Goal: Find specific page/section: Find specific page/section

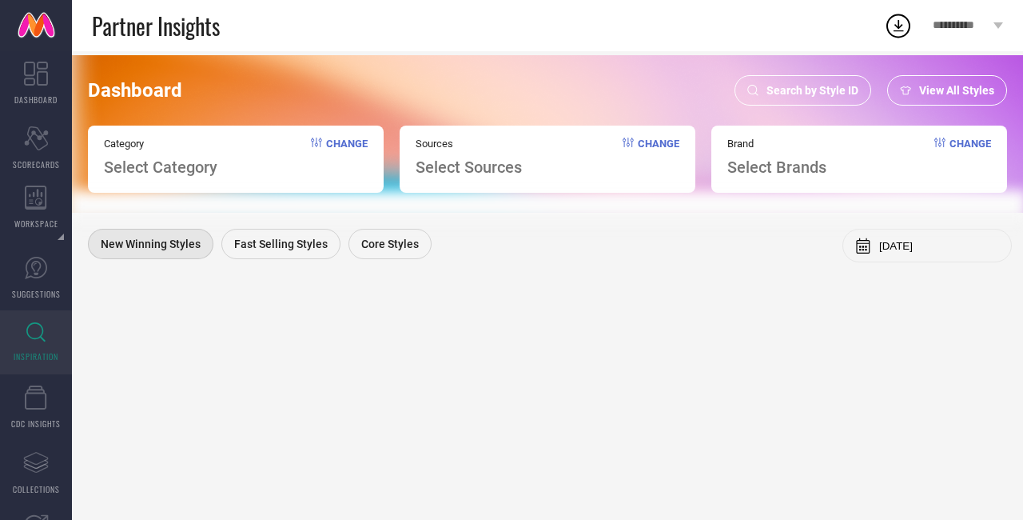
click at [24, 340] on link "INSPIRATION" at bounding box center [36, 342] width 72 height 64
click at [9, 332] on link "INSPIRATION" at bounding box center [36, 342] width 72 height 64
click at [13, 332] on link "INSPIRATION" at bounding box center [36, 342] width 72 height 64
click at [842, 89] on span "Search by Style ID" at bounding box center [812, 90] width 92 height 13
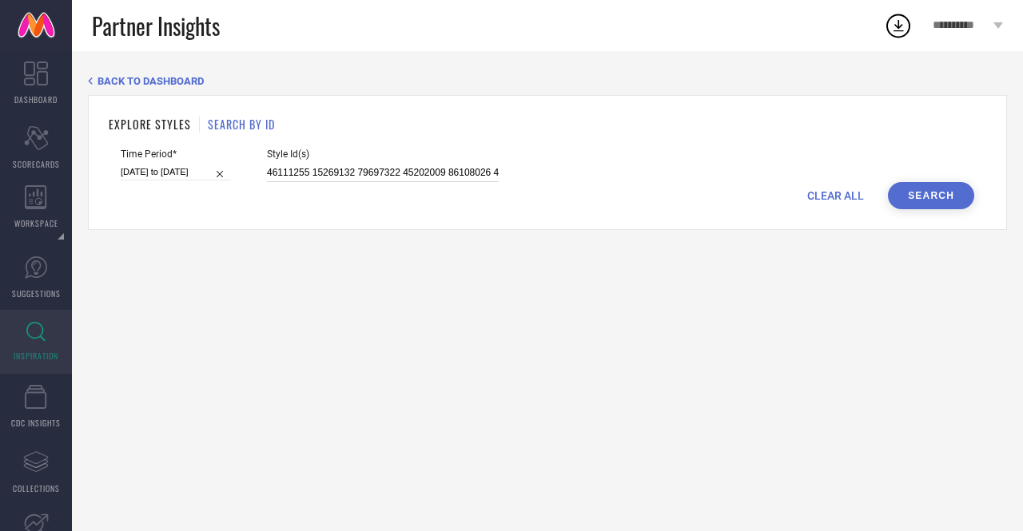
click at [452, 169] on input "46111255 15269132 79697322 45202009 86108026 45202074 48570656 48570434 5568542…" at bounding box center [383, 173] width 232 height 18
paste input "31024830 31024832 29560226 31024826 31024828 31024829 28080868 28080840 2808085…"
type input "31024830 31024832 29560226 31024826 31024828 31024829 28080868 28080840 2808085…"
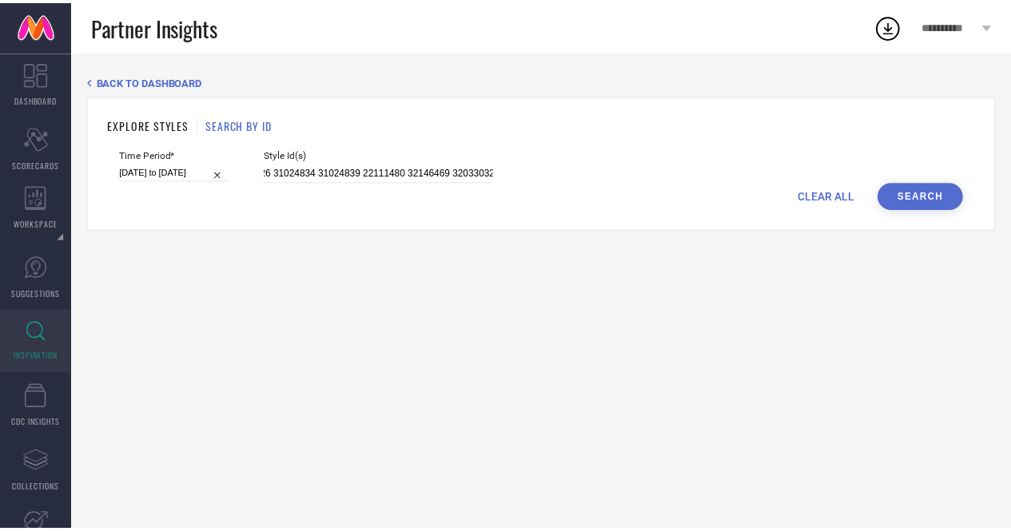
scroll to position [0, 0]
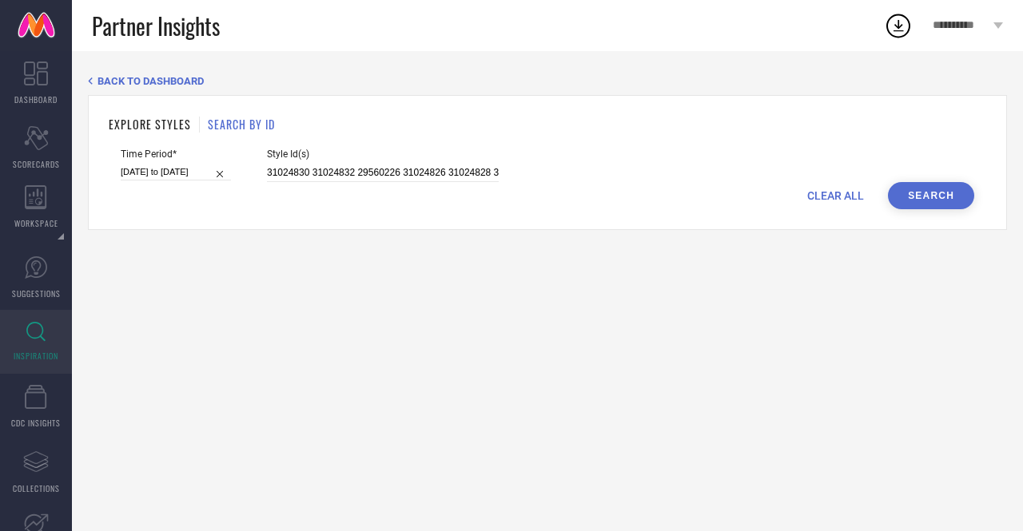
click at [936, 205] on button "Search" at bounding box center [931, 195] width 86 height 27
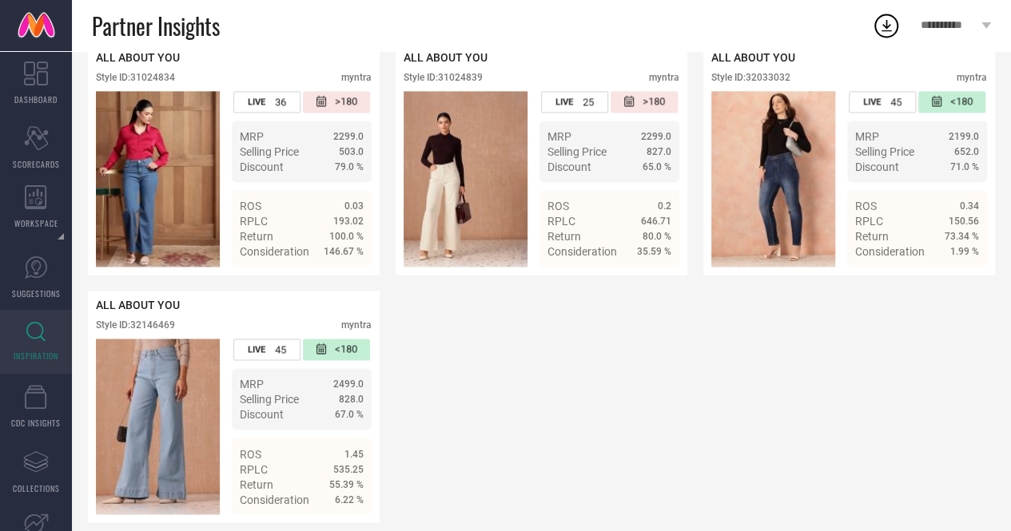
scroll to position [1122, 0]
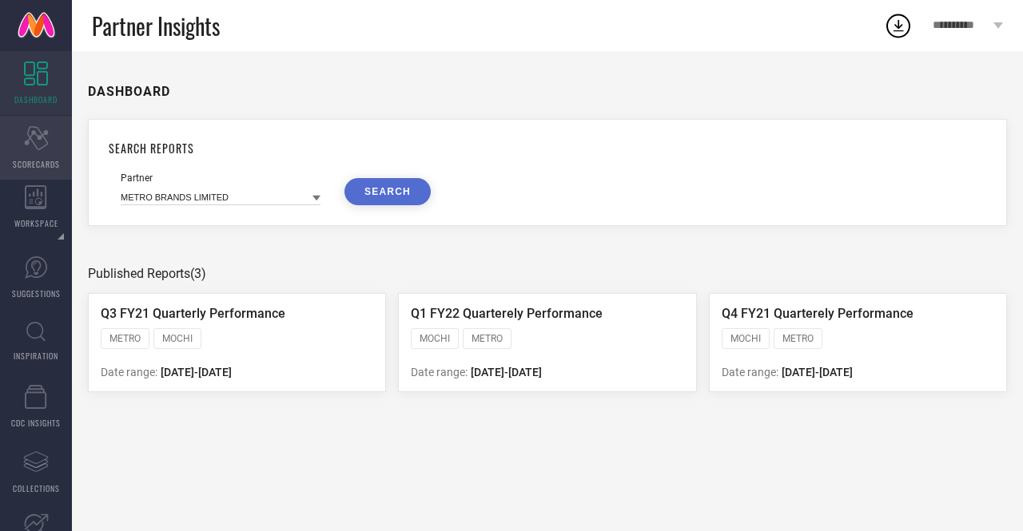
click at [37, 145] on icon "Scorecard" at bounding box center [36, 138] width 25 height 24
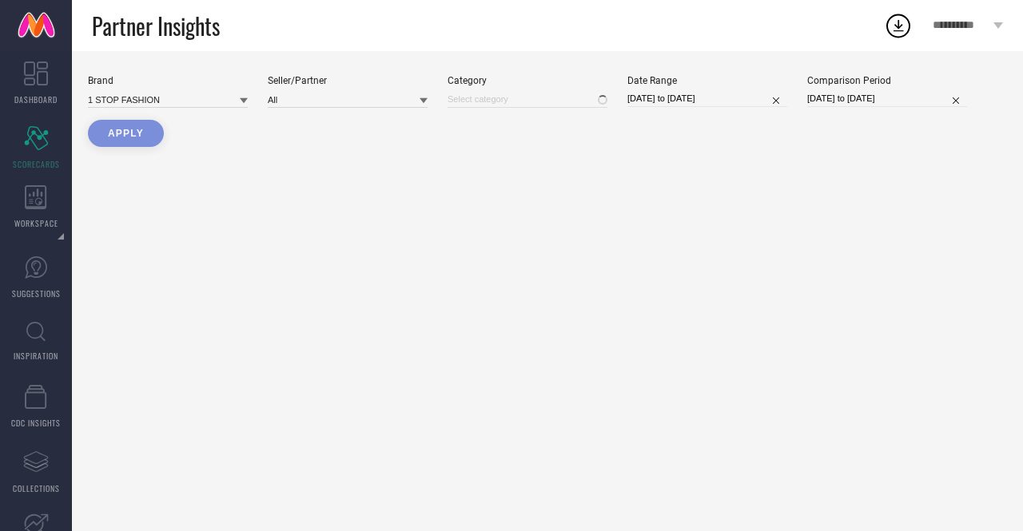
type input "All"
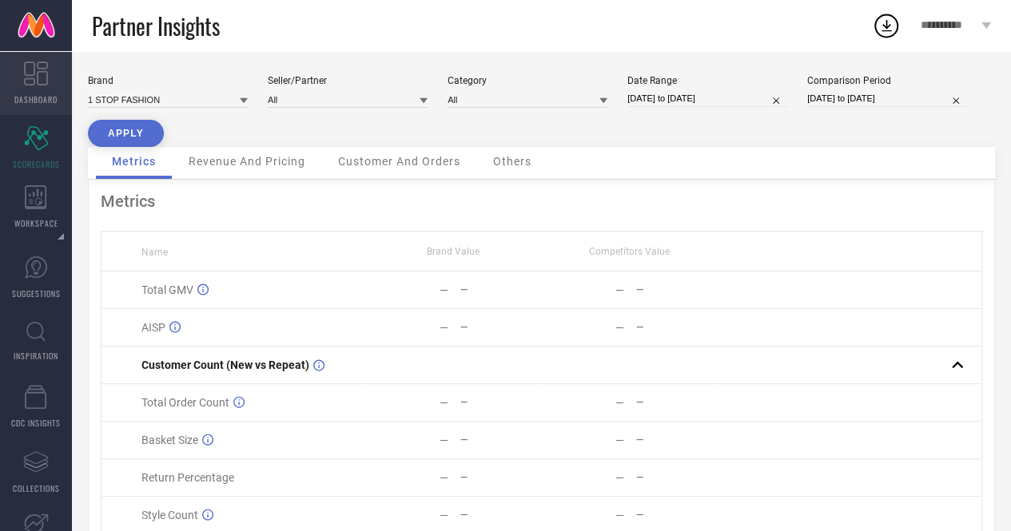
click at [38, 86] on link "DASHBOARD" at bounding box center [36, 83] width 72 height 64
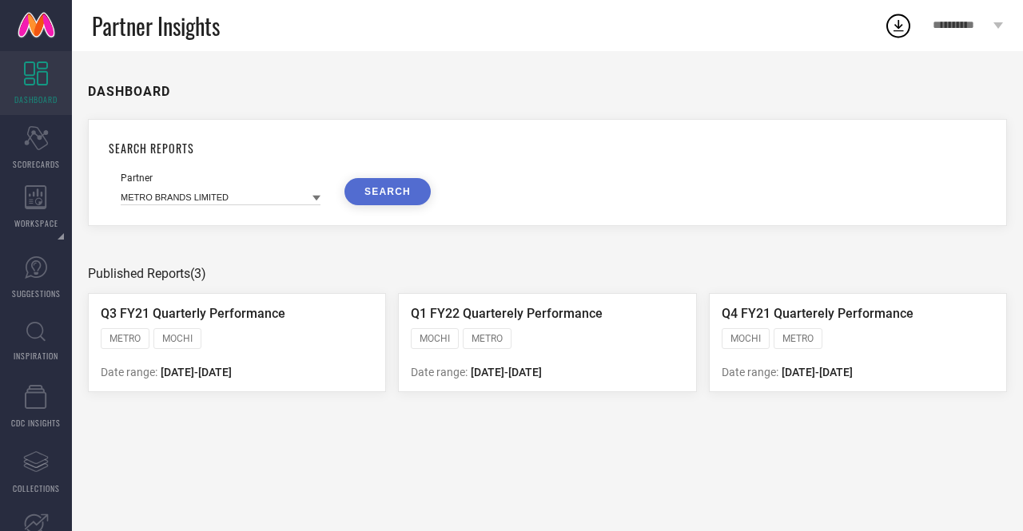
click at [297, 328] on div "Q3 FY21 Quarterly Performance METRO MOCHI Date range: [DATE] - [DATE]" at bounding box center [237, 342] width 298 height 99
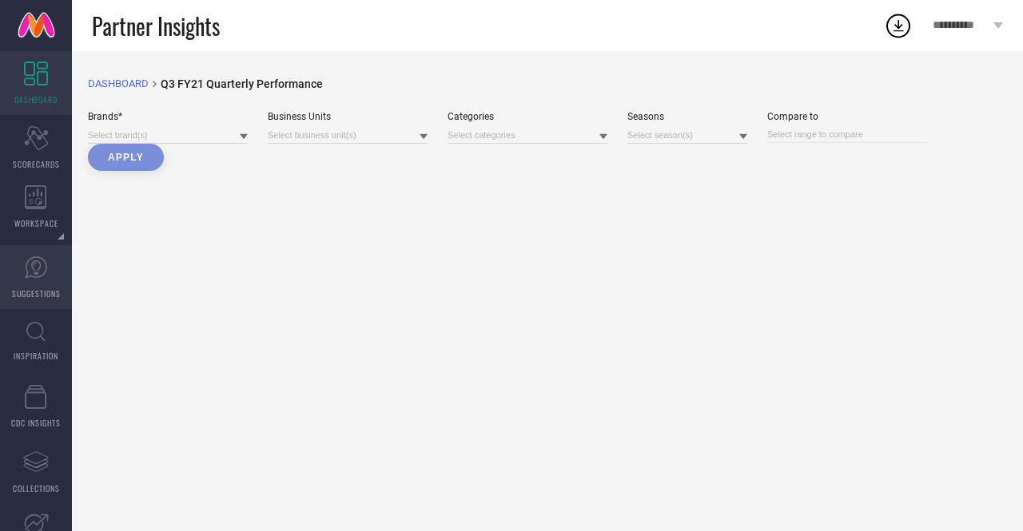
click at [38, 285] on link "SUGGESTIONS" at bounding box center [36, 277] width 72 height 64
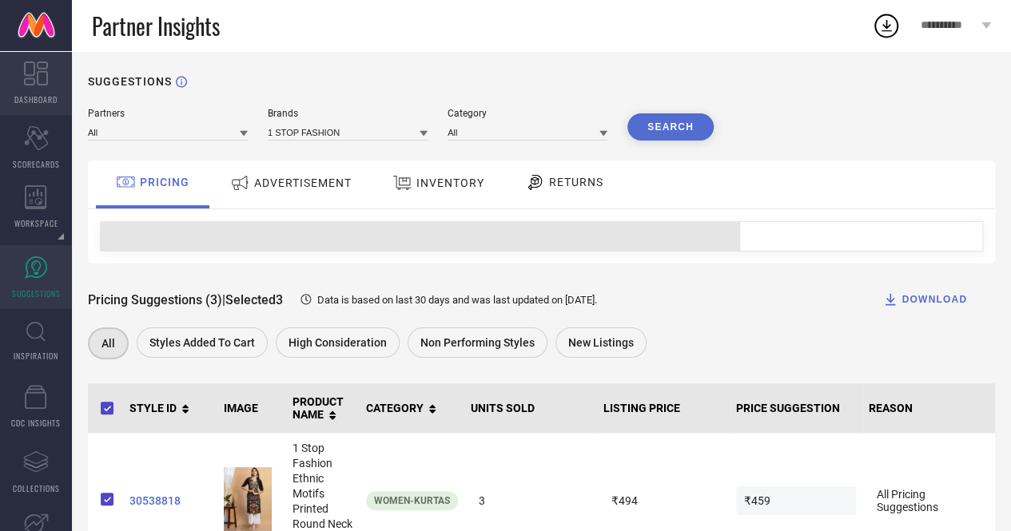
click at [43, 86] on link "DASHBOARD" at bounding box center [36, 83] width 72 height 64
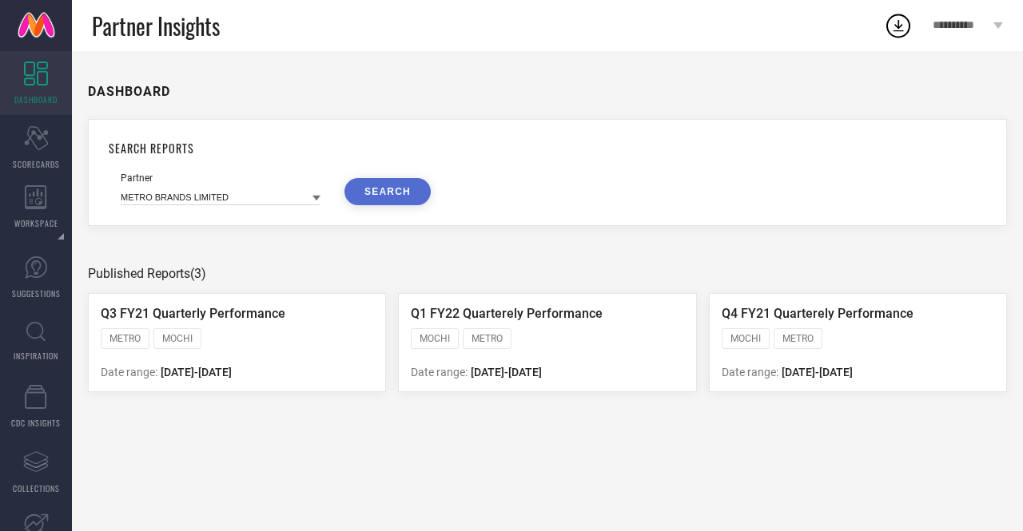
click at [289, 351] on div "METRO MOCHI" at bounding box center [237, 340] width 273 height 24
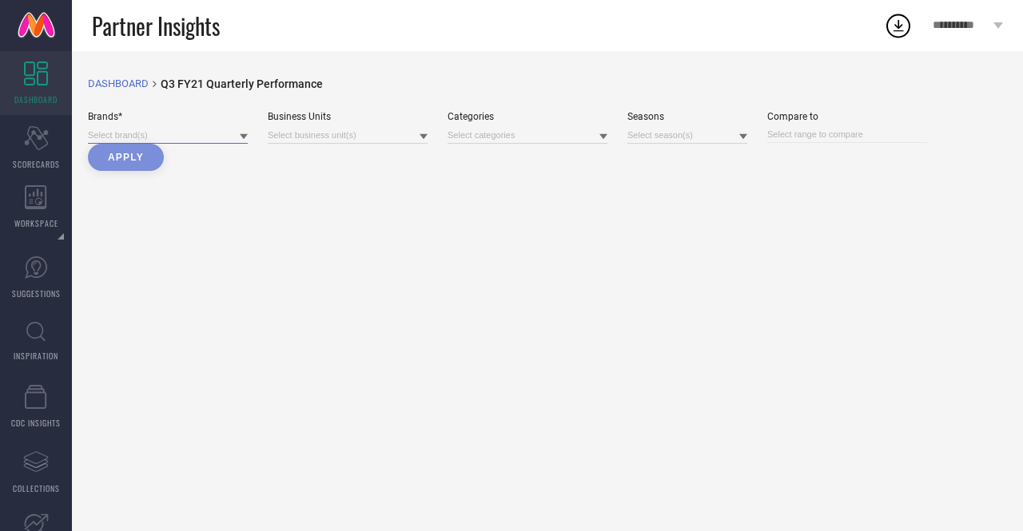
click at [123, 138] on input at bounding box center [168, 135] width 160 height 17
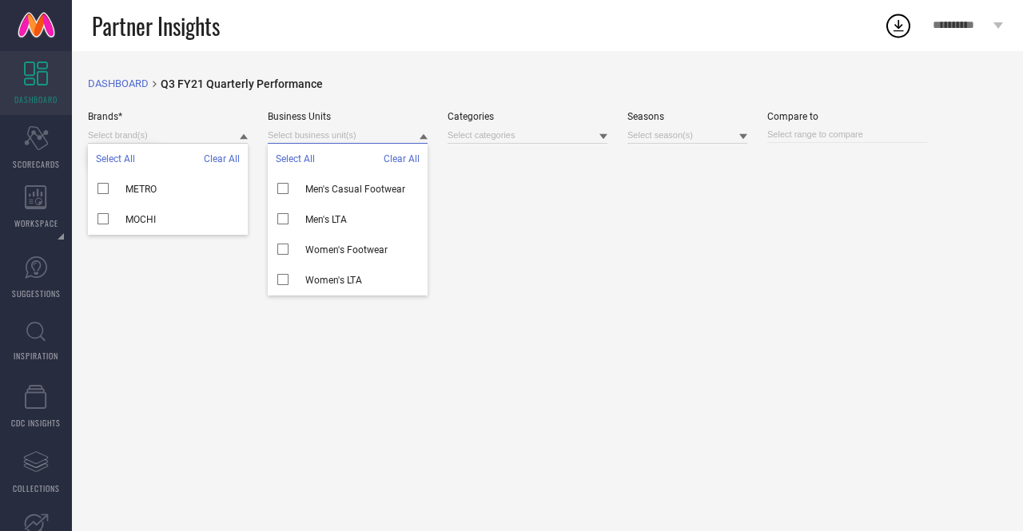
click at [312, 137] on input at bounding box center [348, 135] width 160 height 17
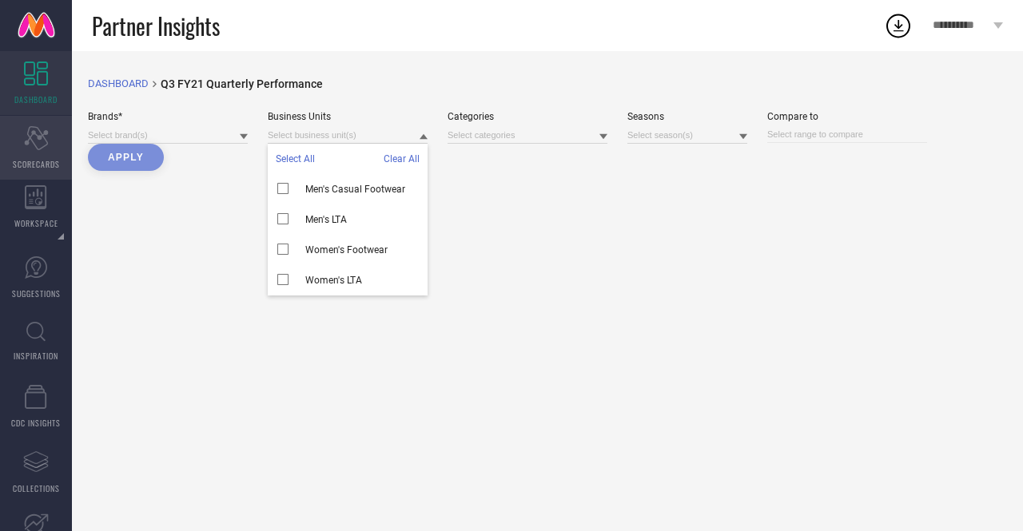
click at [43, 149] on div "Scorecard SCORECARDS" at bounding box center [36, 148] width 72 height 64
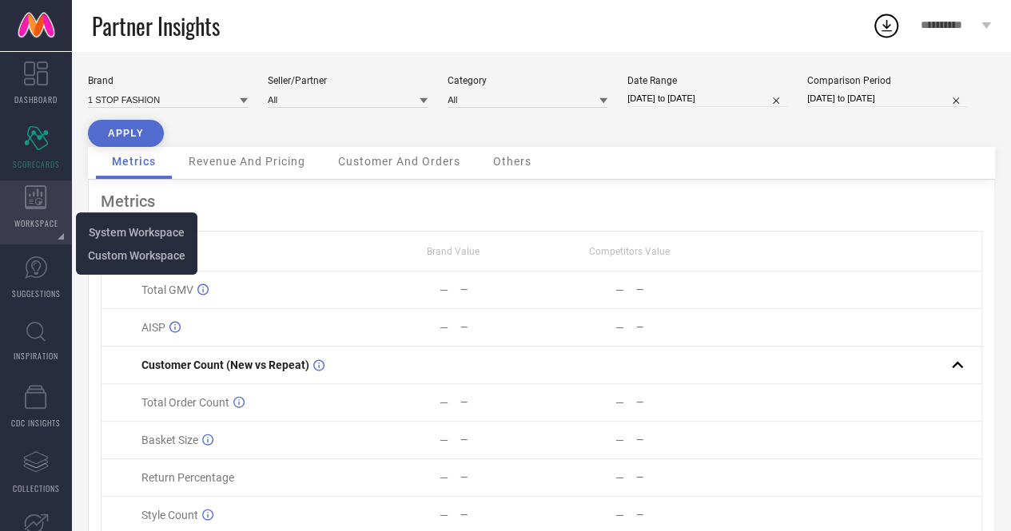
click at [38, 205] on icon at bounding box center [36, 197] width 22 height 24
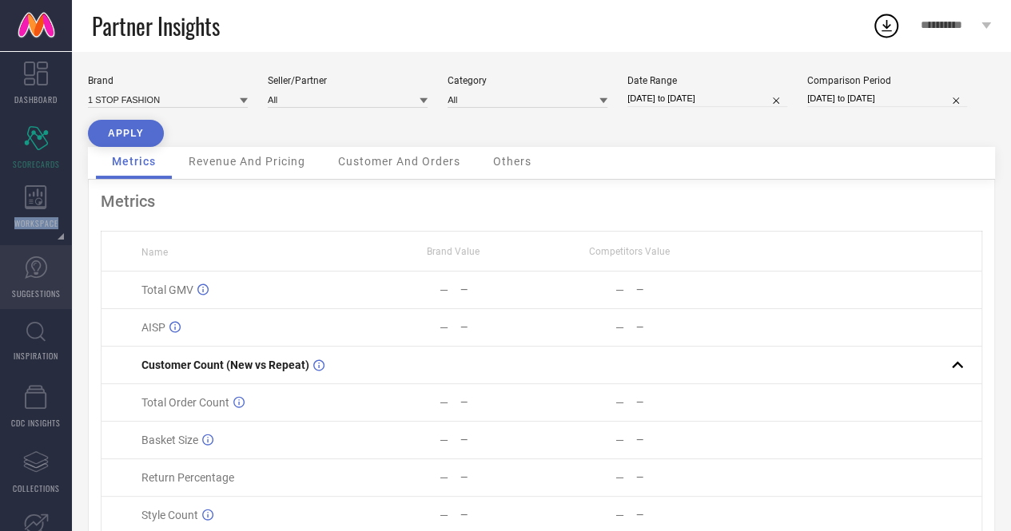
click at [30, 263] on icon at bounding box center [36, 268] width 24 height 24
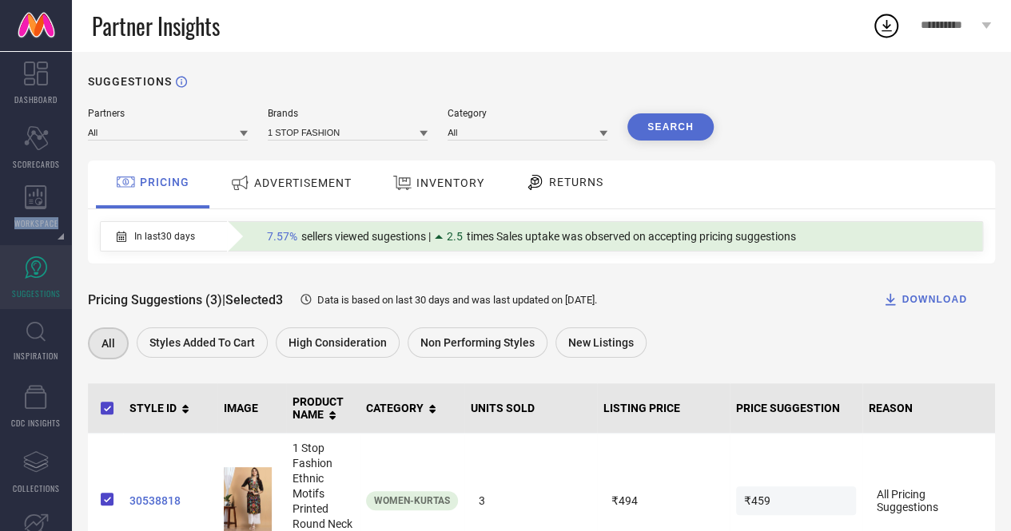
scroll to position [31, 0]
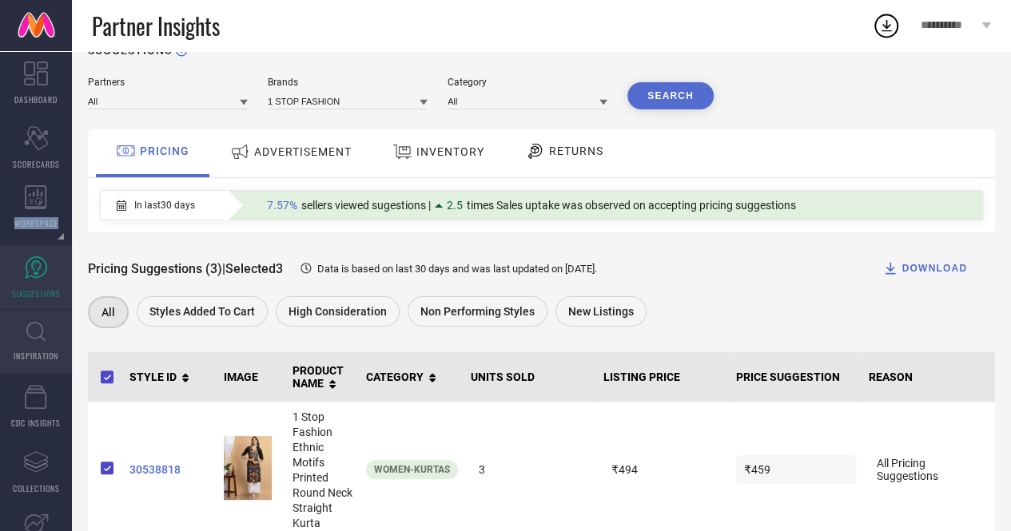
click at [30, 329] on icon at bounding box center [35, 332] width 19 height 20
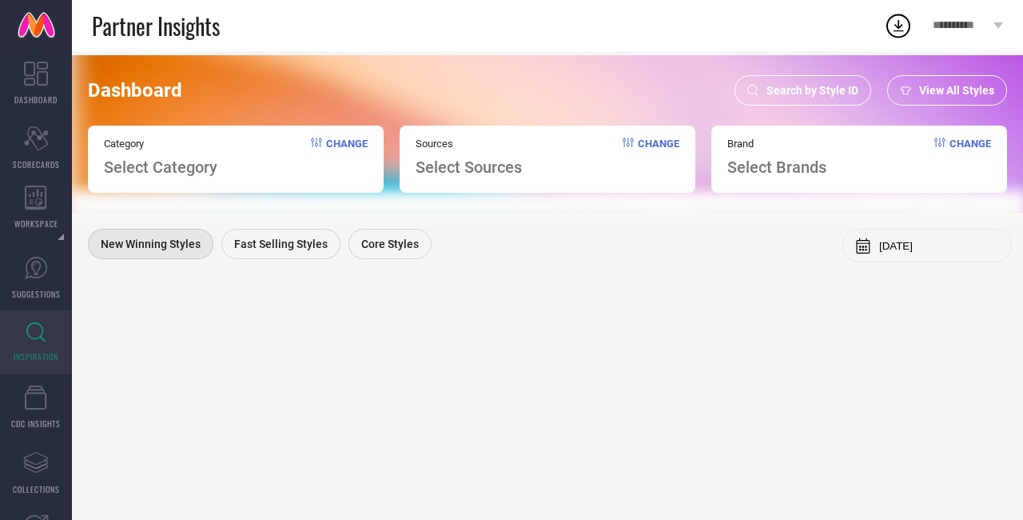
click at [834, 87] on span "Search by Style ID" at bounding box center [812, 90] width 92 height 13
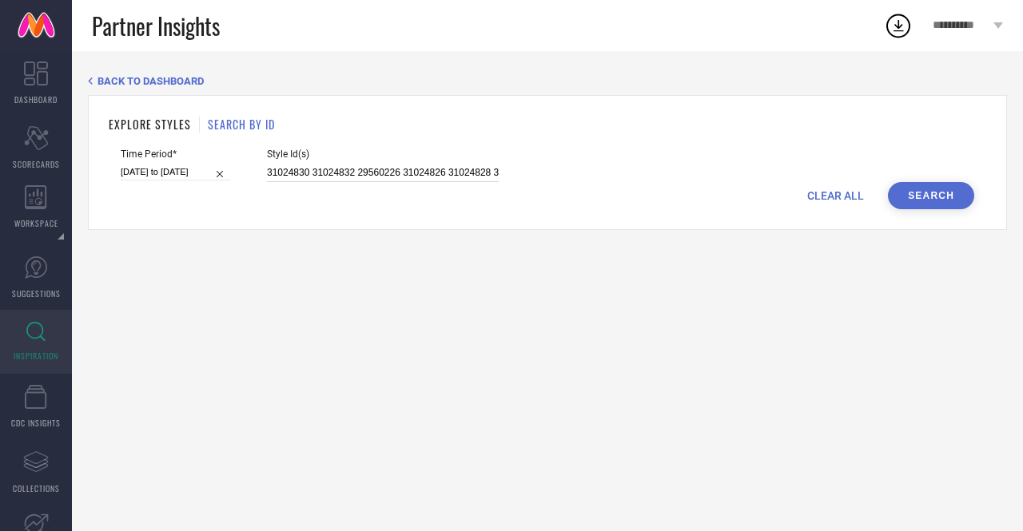
click at [297, 175] on input "31024830 31024832 29560226 31024826 31024828 31024829 28080868 28080840 2808085…" at bounding box center [383, 173] width 232 height 18
paste input "31174926 30010423 31174944 31174988 30010393 31174882 30010392 30010450 3001045…"
type input "31174926 30010423 31174944 31174988 30010393 31174882 30010392 30010450 3001045…"
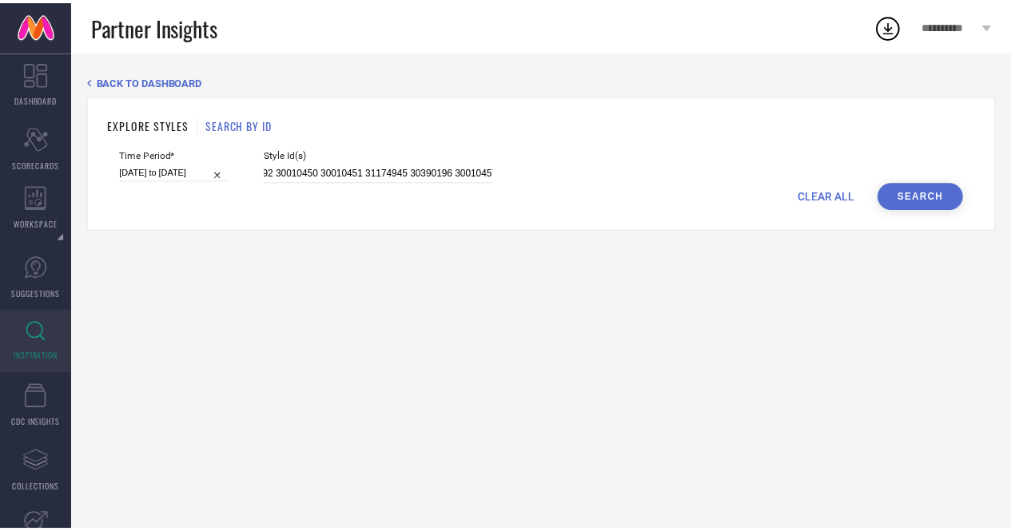
scroll to position [0, 0]
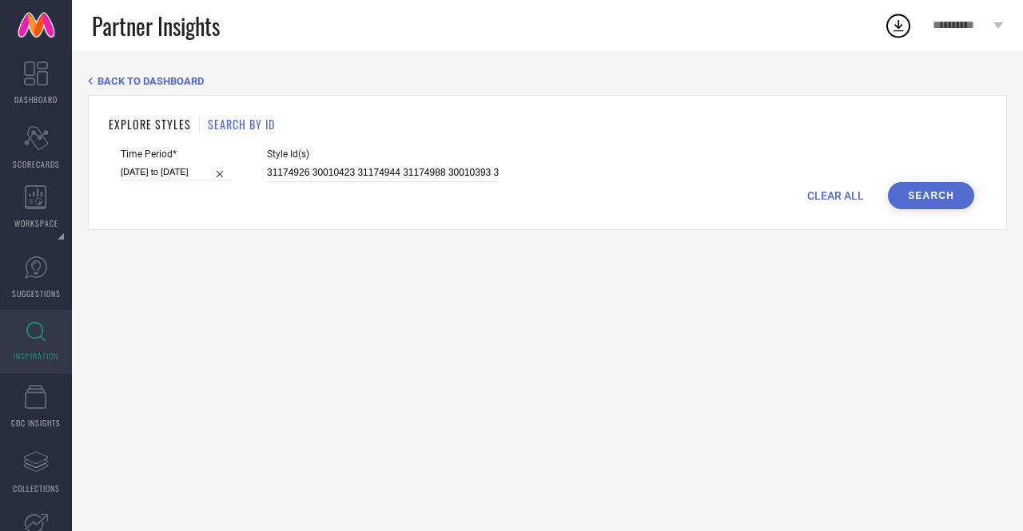
click at [918, 190] on button "Search" at bounding box center [931, 195] width 86 height 27
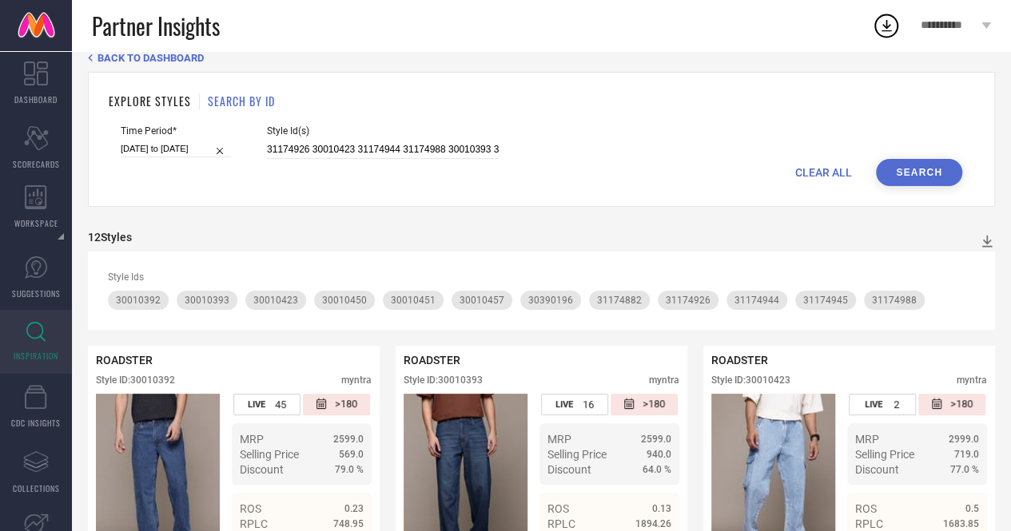
scroll to position [25, 0]
click at [487, 159] on div "CLEAR ALL Search" at bounding box center [542, 170] width 842 height 27
click at [462, 136] on div "Style Id(s) 31174926 30010423 31174944 31174988 30010393 31174882 30010392 3001…" at bounding box center [383, 141] width 232 height 34
click at [462, 142] on input "31174926 30010423 31174944 31174988 30010393 31174882 30010392 30010450 3001045…" at bounding box center [383, 148] width 232 height 18
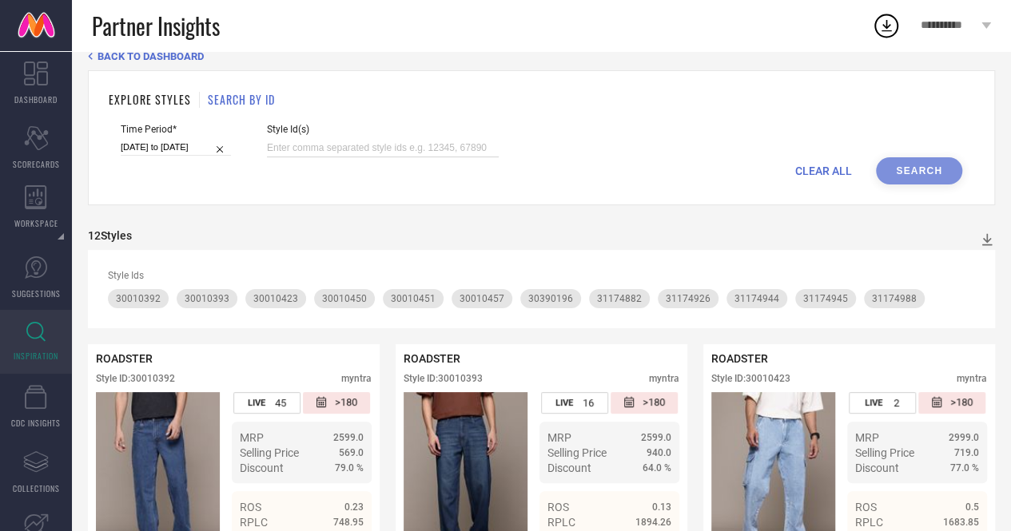
paste input "31174967 31174840 31174975 31174945 31174840 31174967 31174975"
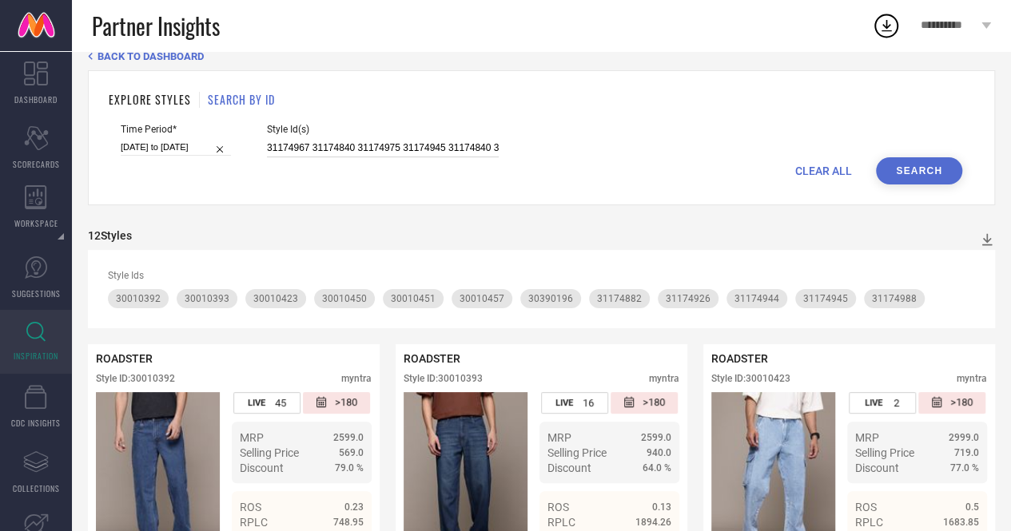
scroll to position [0, 78]
type input "31174967 31174840 31174975 31174945 31174840 31174967 31174975"
click at [920, 173] on button "Search" at bounding box center [919, 170] width 86 height 27
